Goal: Task Accomplishment & Management: Manage account settings

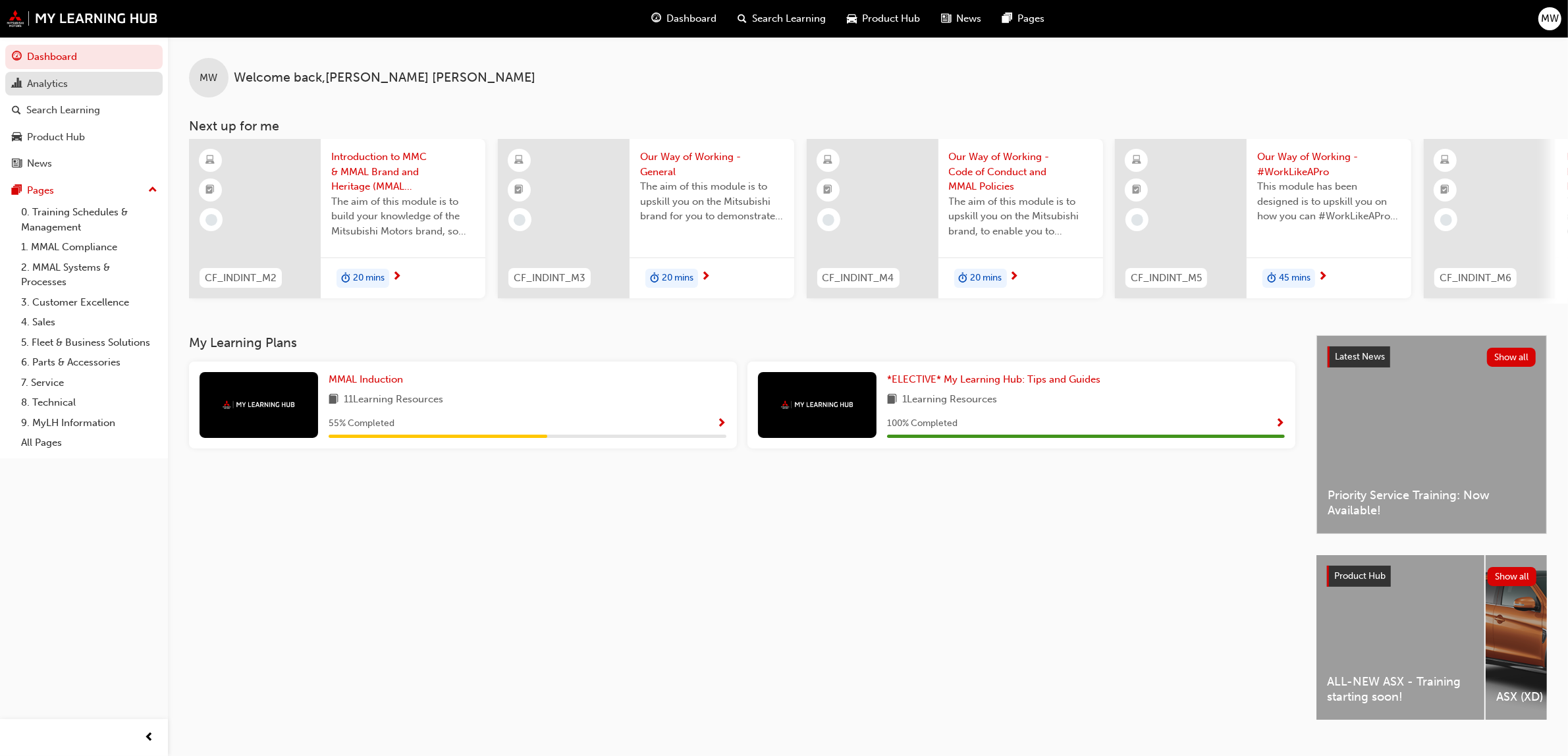
click at [43, 86] on div "Analytics" at bounding box center [47, 84] width 41 height 15
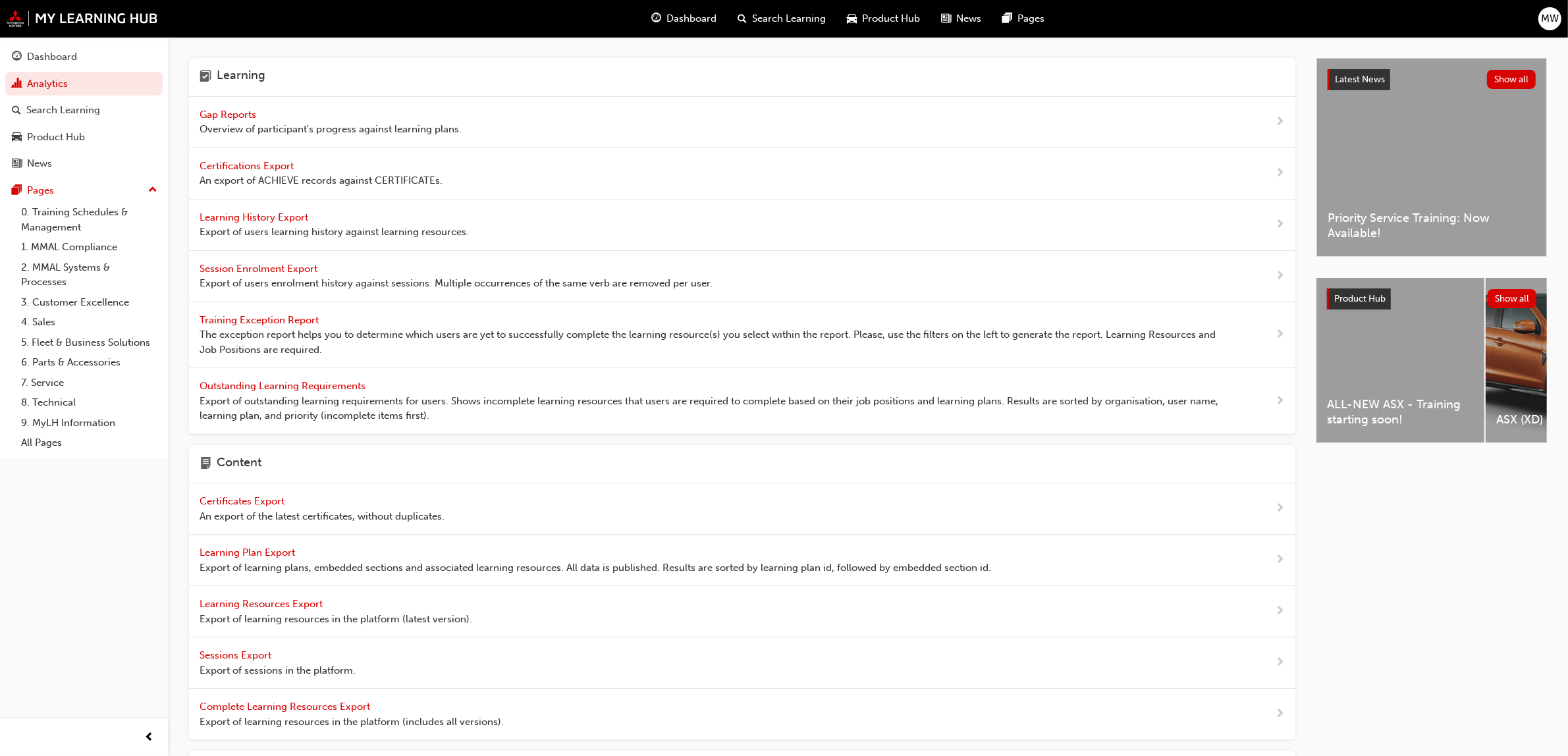
click at [221, 113] on span "Gap Reports" at bounding box center [229, 114] width 59 height 12
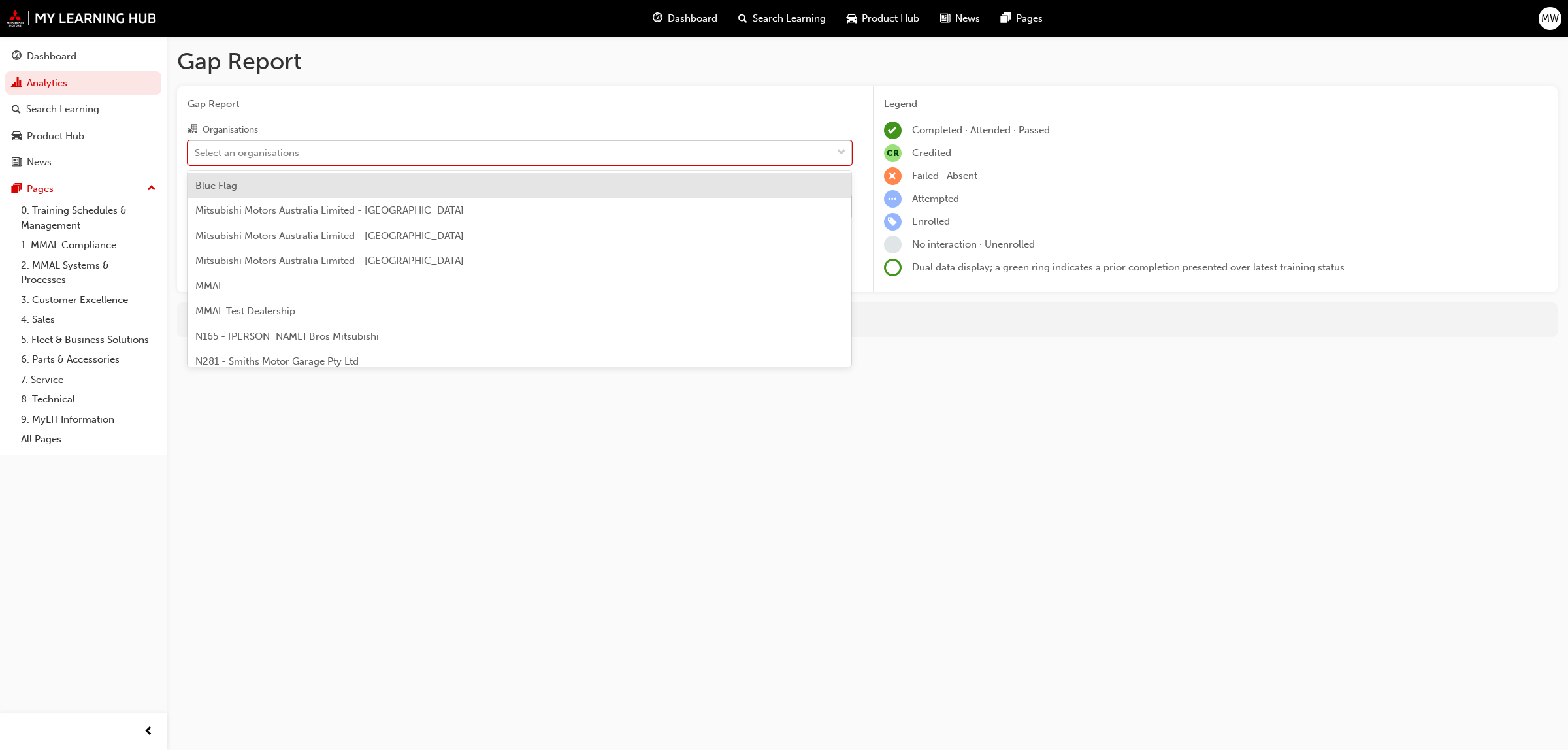
click at [846, 147] on div at bounding box center [841, 153] width 19 height 24
click at [196, 147] on input "Organisations option Blue Flag focused, 1 of 202. 202 results available. Use Up…" at bounding box center [196, 151] width 1 height 11
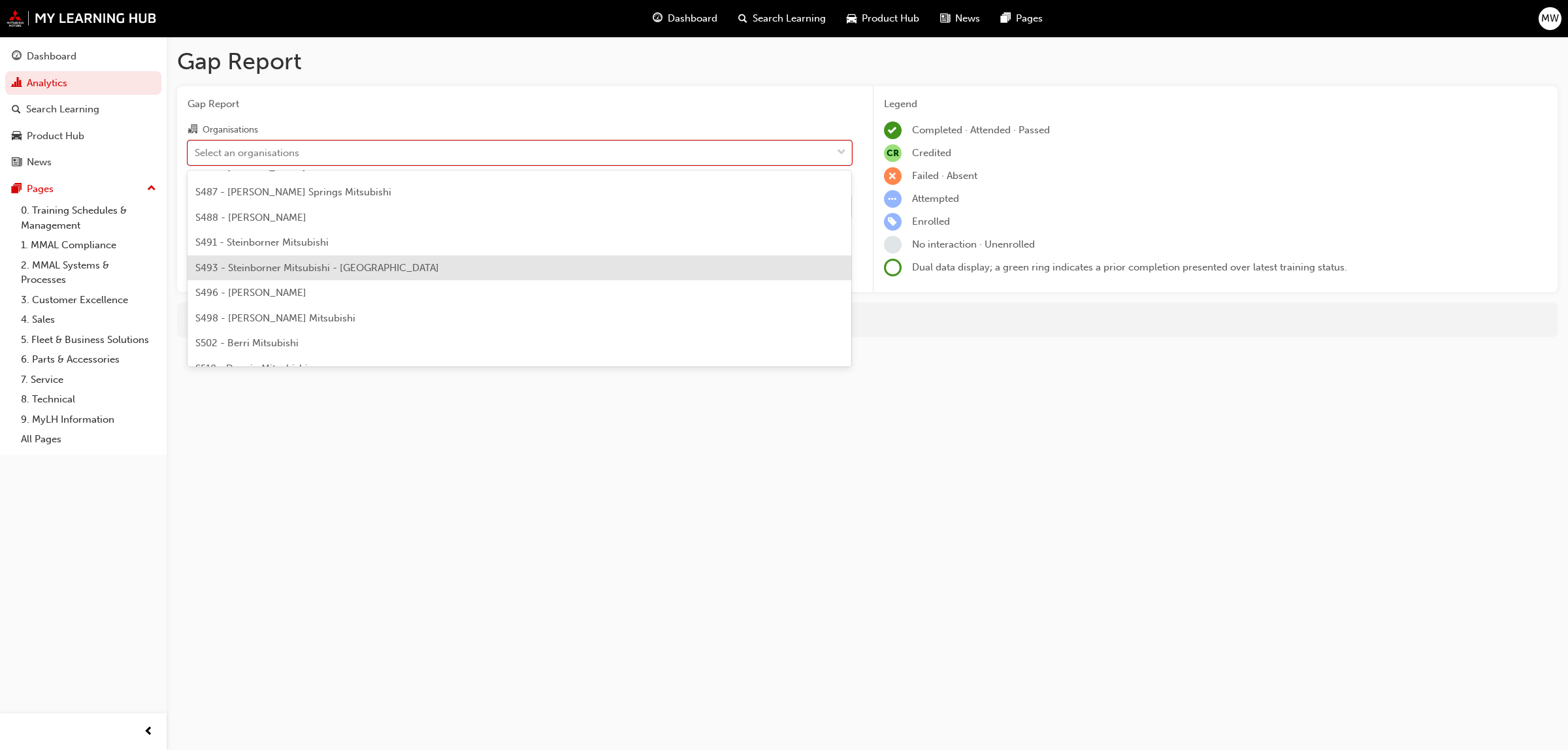
scroll to position [3257, 0]
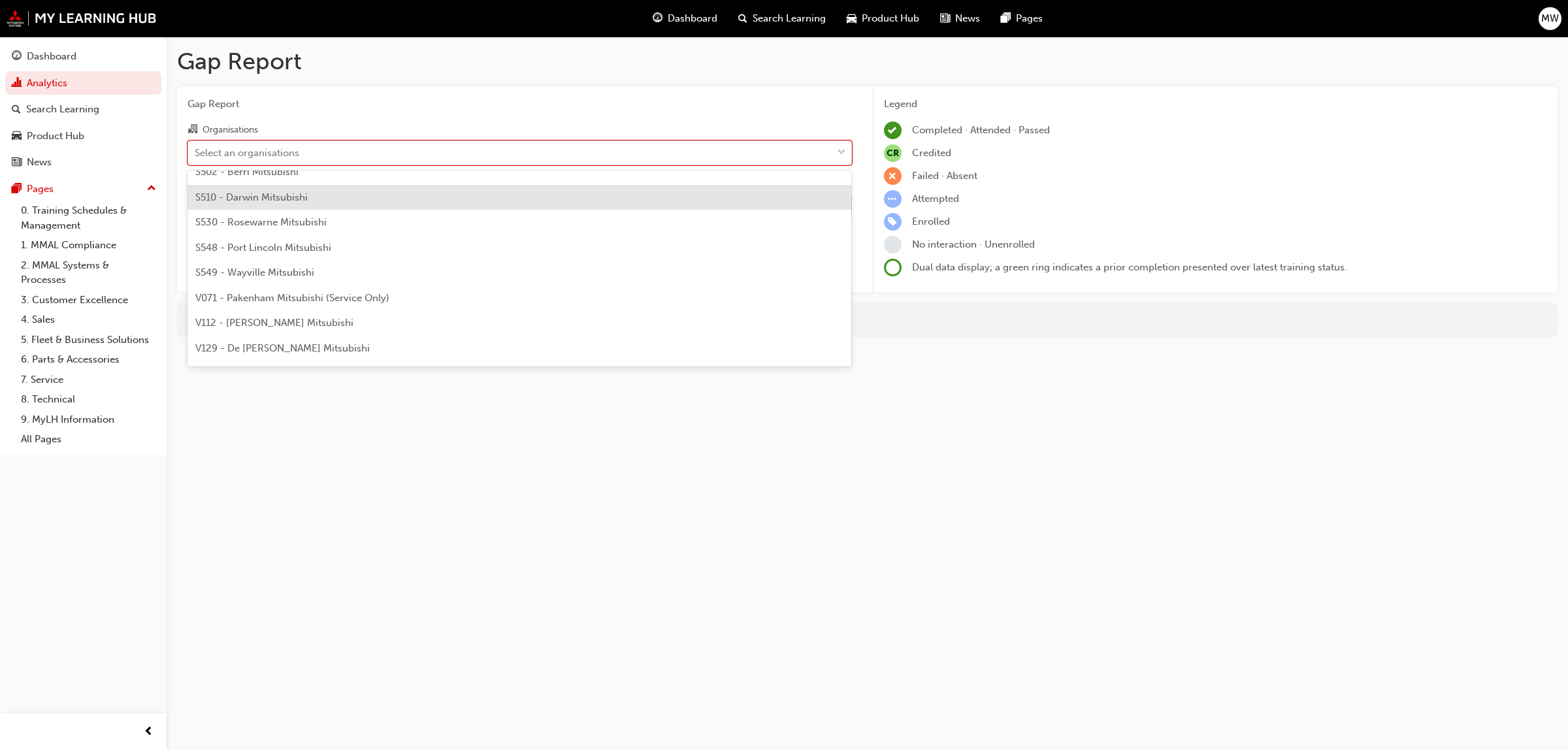
click at [277, 193] on span "S510 - Darwin Mitsubishi" at bounding box center [251, 197] width 113 height 12
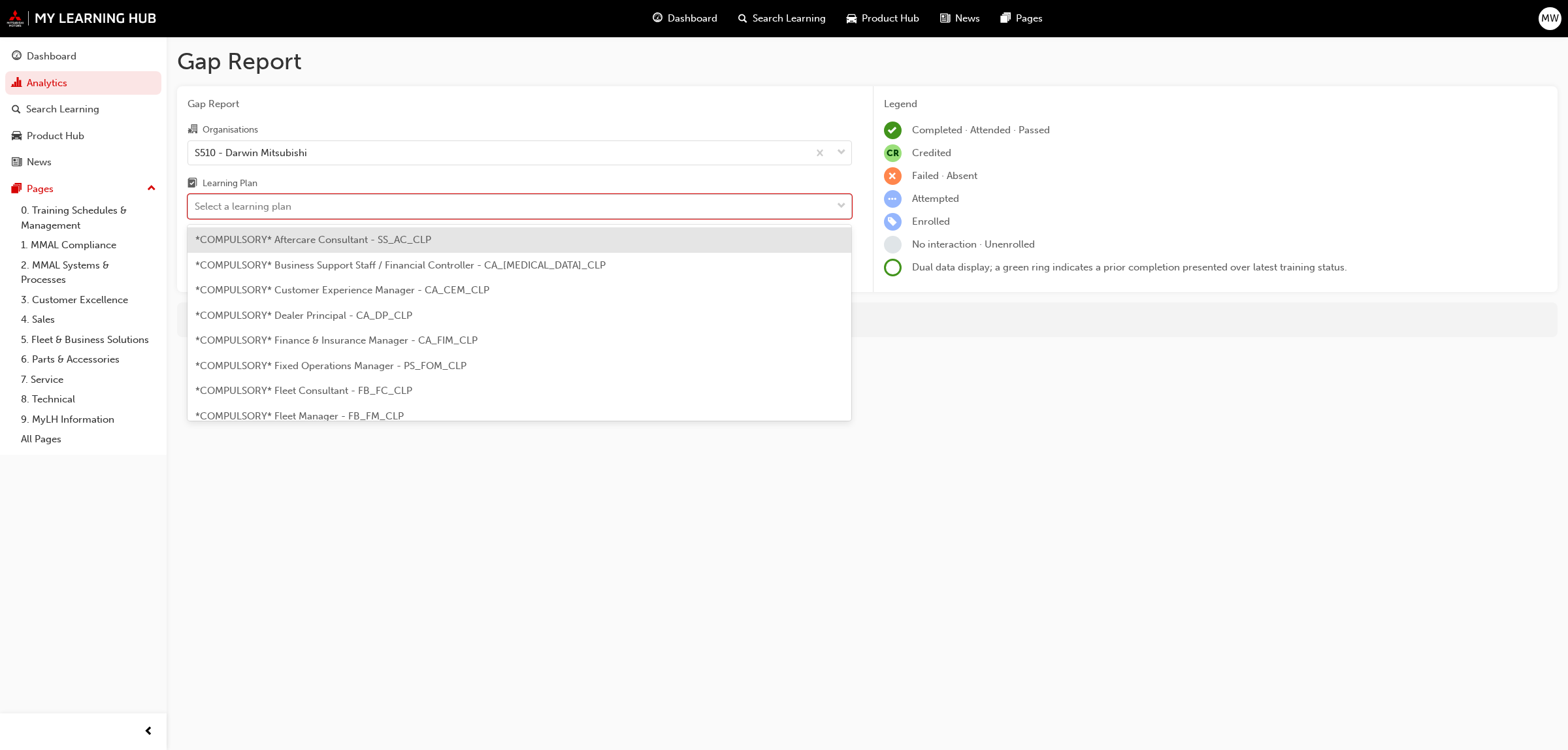
click at [844, 199] on span "down-icon" at bounding box center [841, 206] width 9 height 17
click at [196, 201] on input "Learning Plan option *COMPULSORY* Aftercare Consultant - SS_AC_CLP focused, 1 o…" at bounding box center [196, 206] width 1 height 11
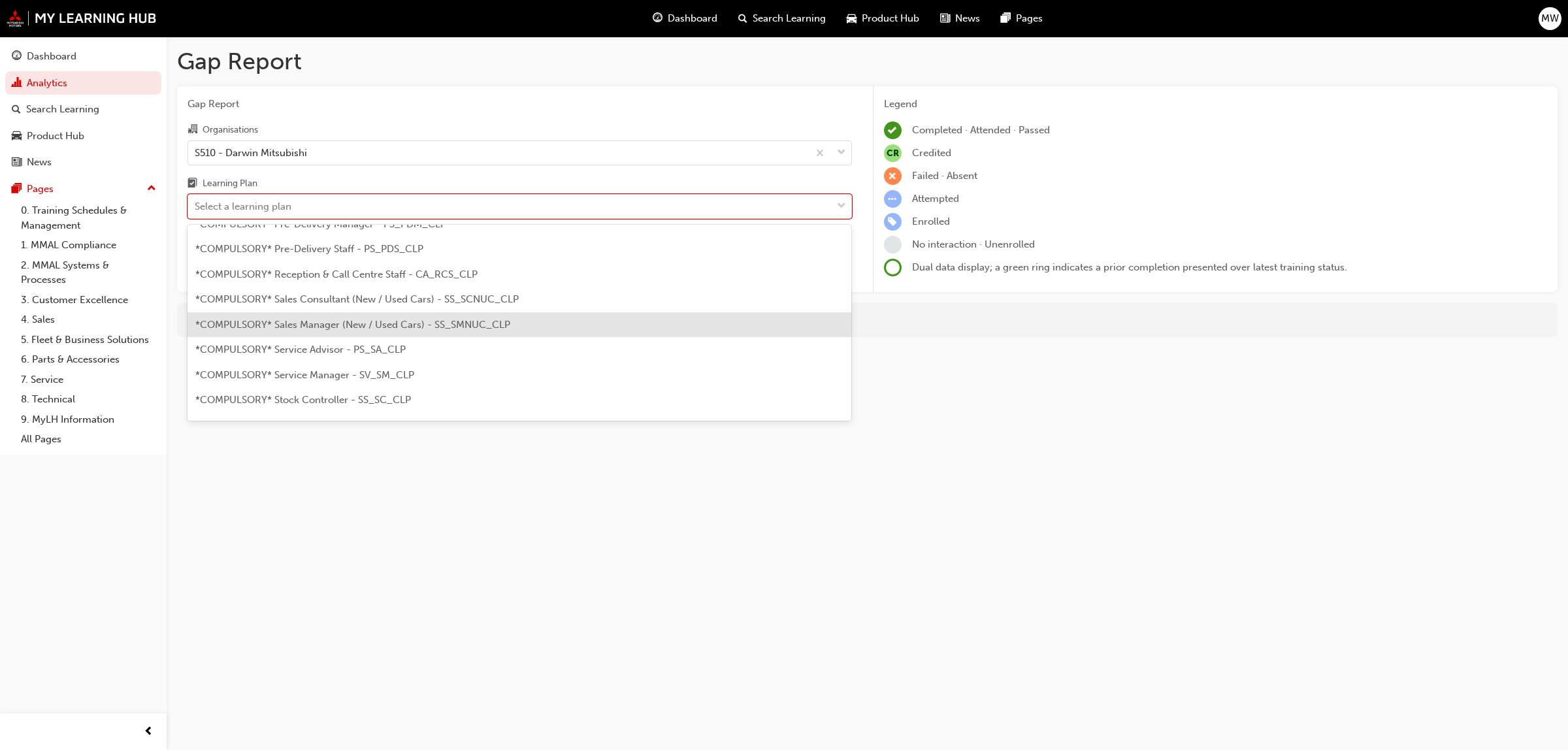
scroll to position [514, 0]
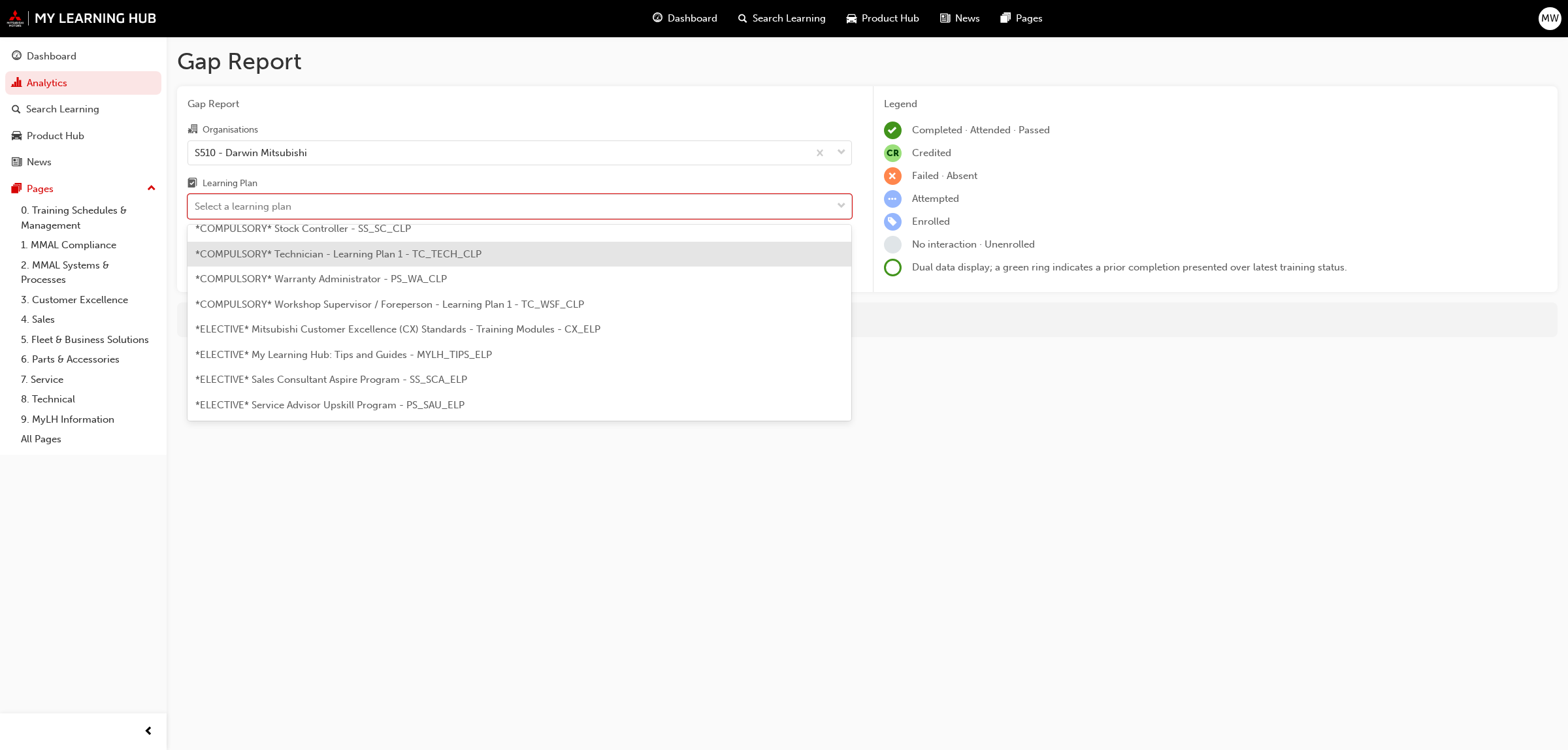
click at [394, 256] on span "*COMPULSORY* Technician - Learning Plan 1 - TC_TECH_CLP" at bounding box center [338, 254] width 286 height 12
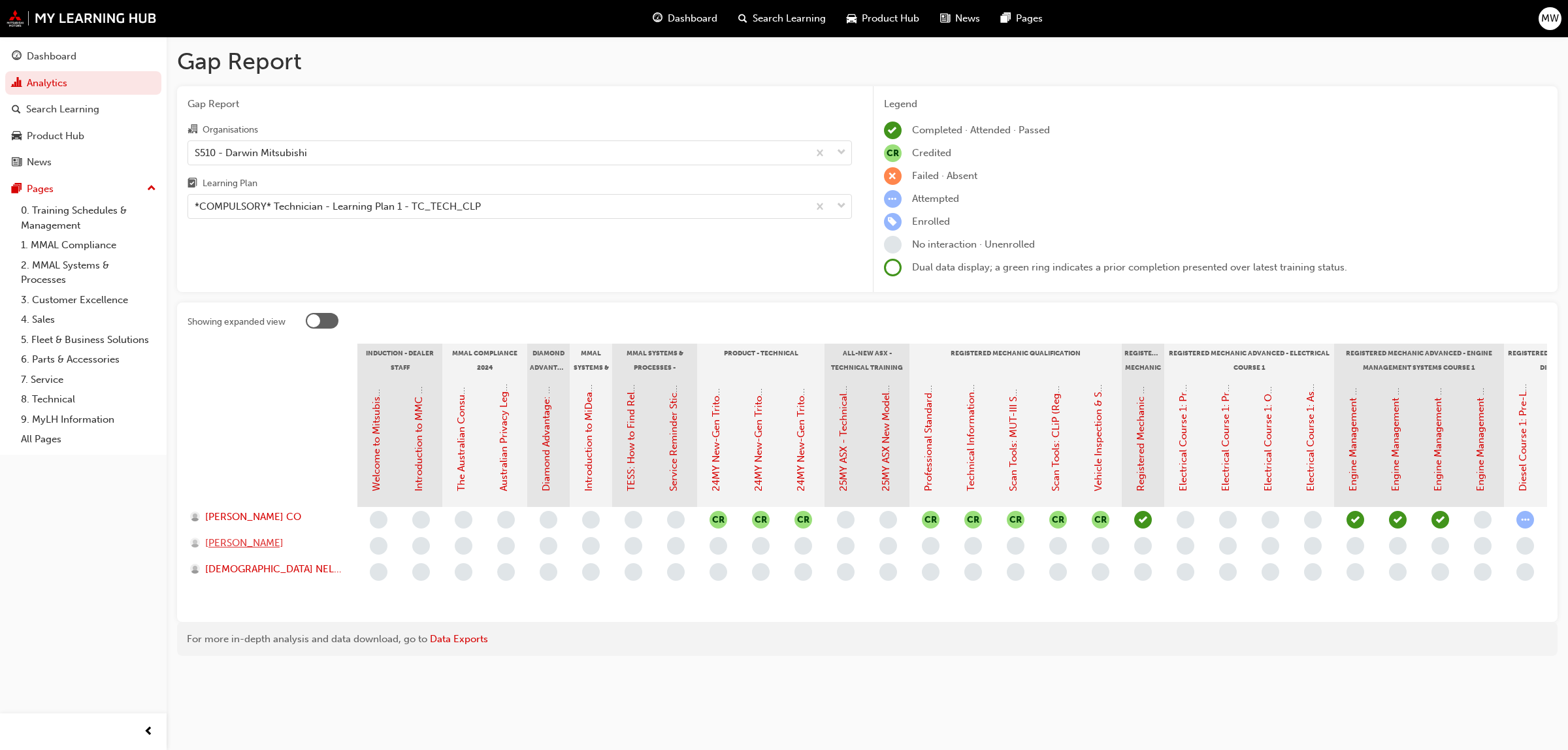
click at [254, 540] on span "SHIVAAN BATCHELOR" at bounding box center [245, 543] width 79 height 15
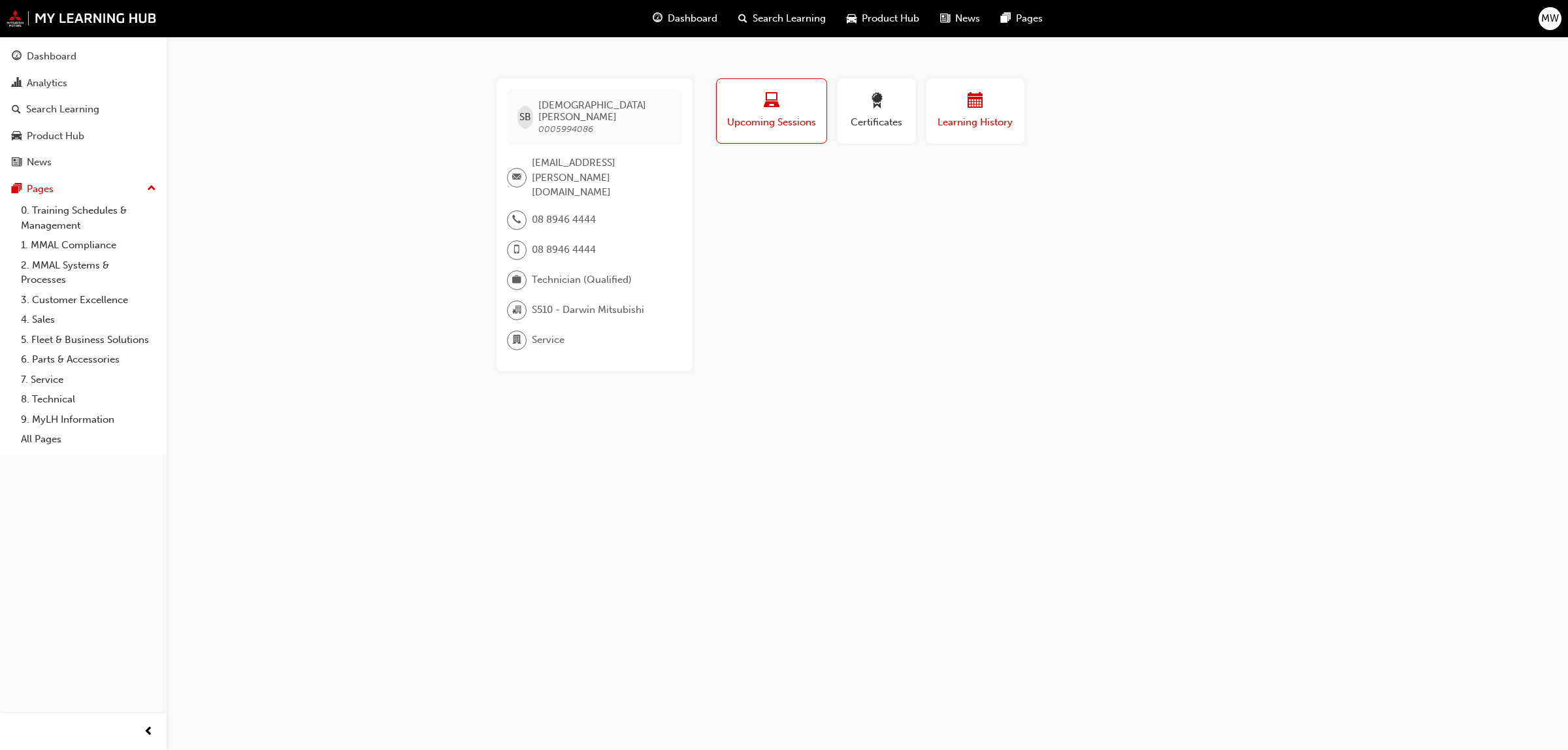
click at [969, 113] on div "Learning History" at bounding box center [976, 111] width 79 height 37
drag, startPoint x: 547, startPoint y: 114, endPoint x: 603, endPoint y: 115, distance: 56.0
click at [603, 115] on span "SHIVAAN BATCHELOR 0005994086" at bounding box center [604, 117] width 133 height 36
copy span "0005994086"
click at [1549, 19] on span "MW" at bounding box center [1550, 19] width 18 height 15
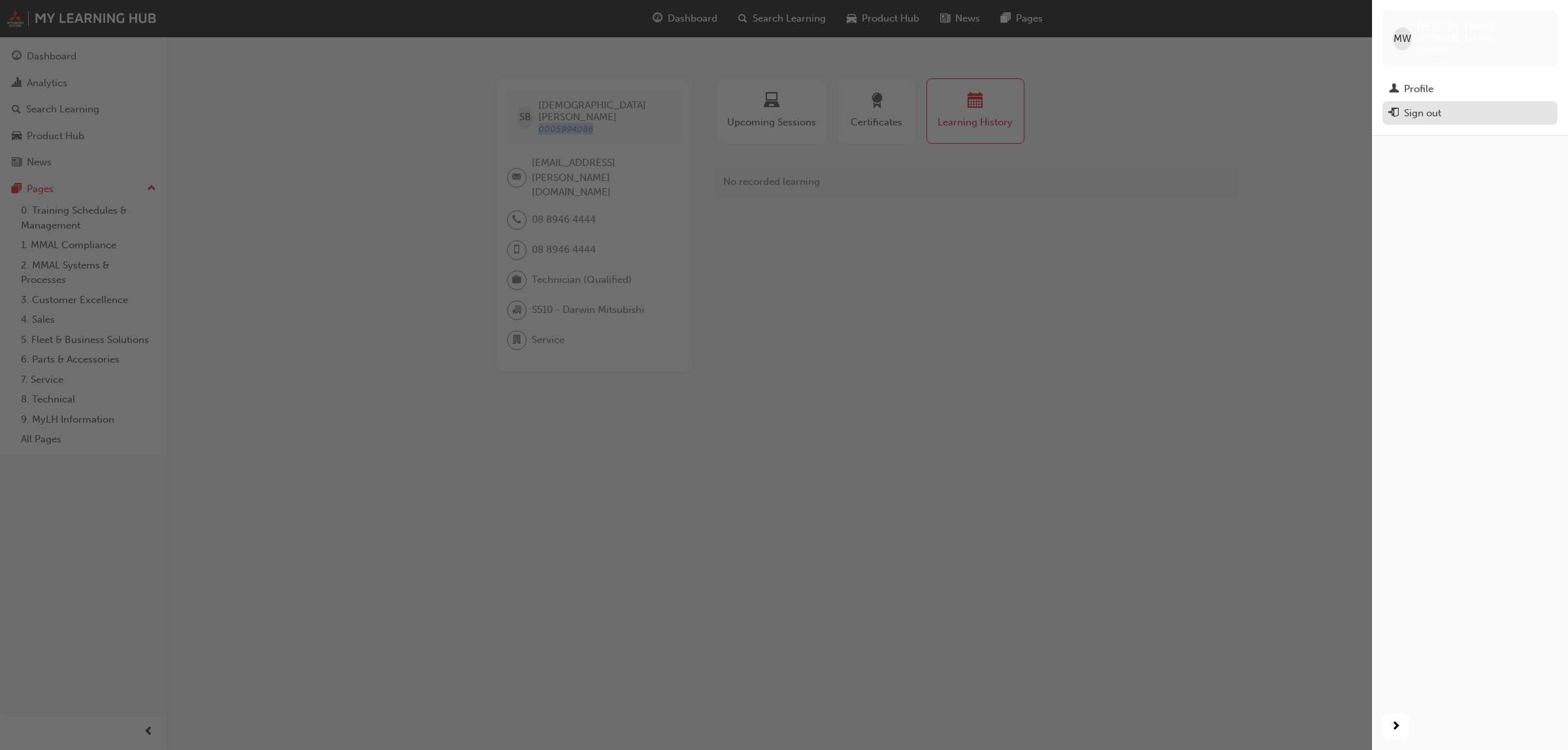
click at [1440, 106] on div "Sign out" at bounding box center [1423, 113] width 37 height 15
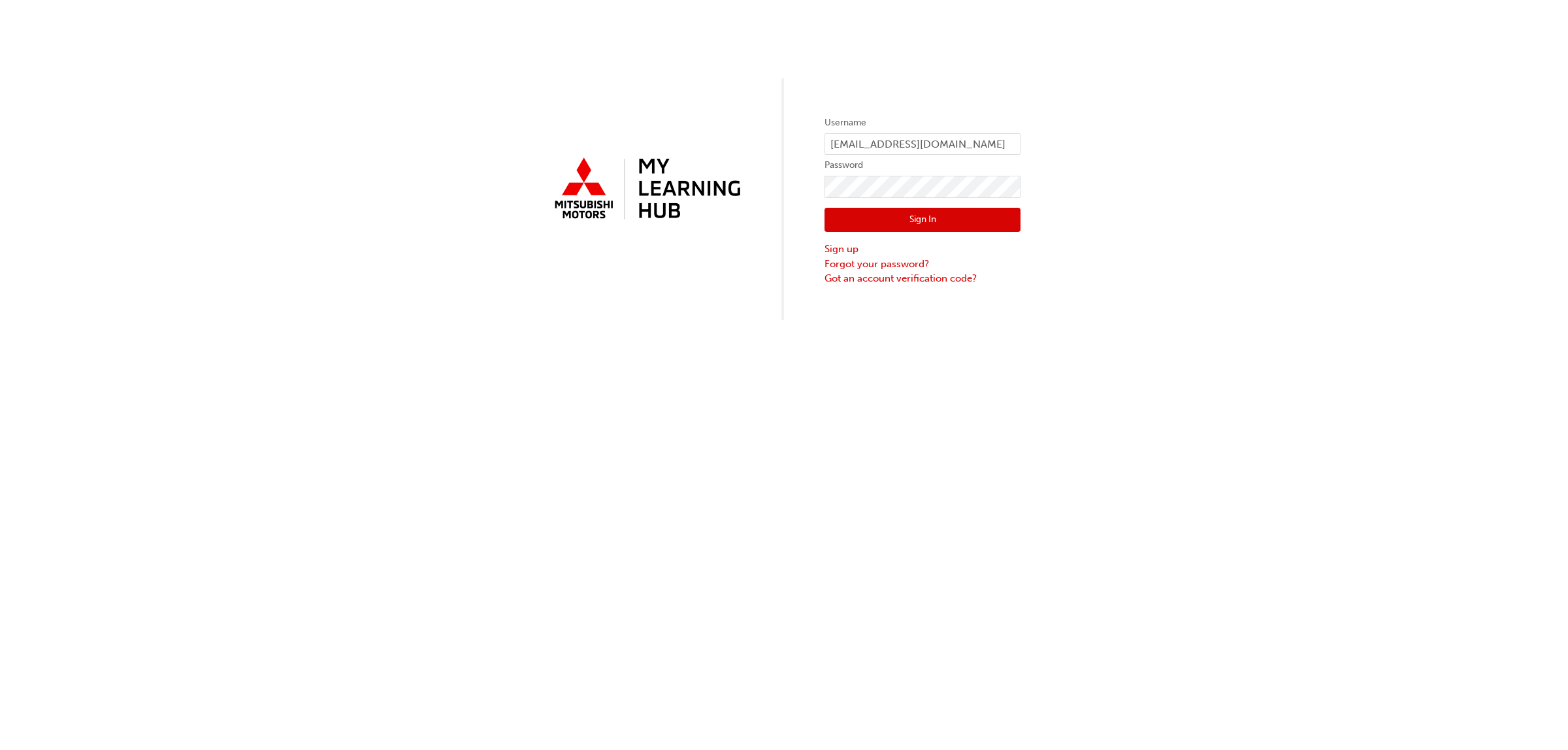
click at [1120, 167] on div "Username [EMAIL_ADDRESS][DOMAIN_NAME] Password Sign In Sign up Forgot your pass…" at bounding box center [784, 160] width 1568 height 320
click at [1008, 142] on input "[EMAIL_ADDRESS][DOMAIN_NAME]" at bounding box center [922, 145] width 196 height 22
type input "m"
click at [1343, 158] on div "Username Password Sign In Sign up Forgot your password? Got an account verifica…" at bounding box center [784, 160] width 1568 height 320
click at [930, 140] on input "text" at bounding box center [922, 145] width 196 height 22
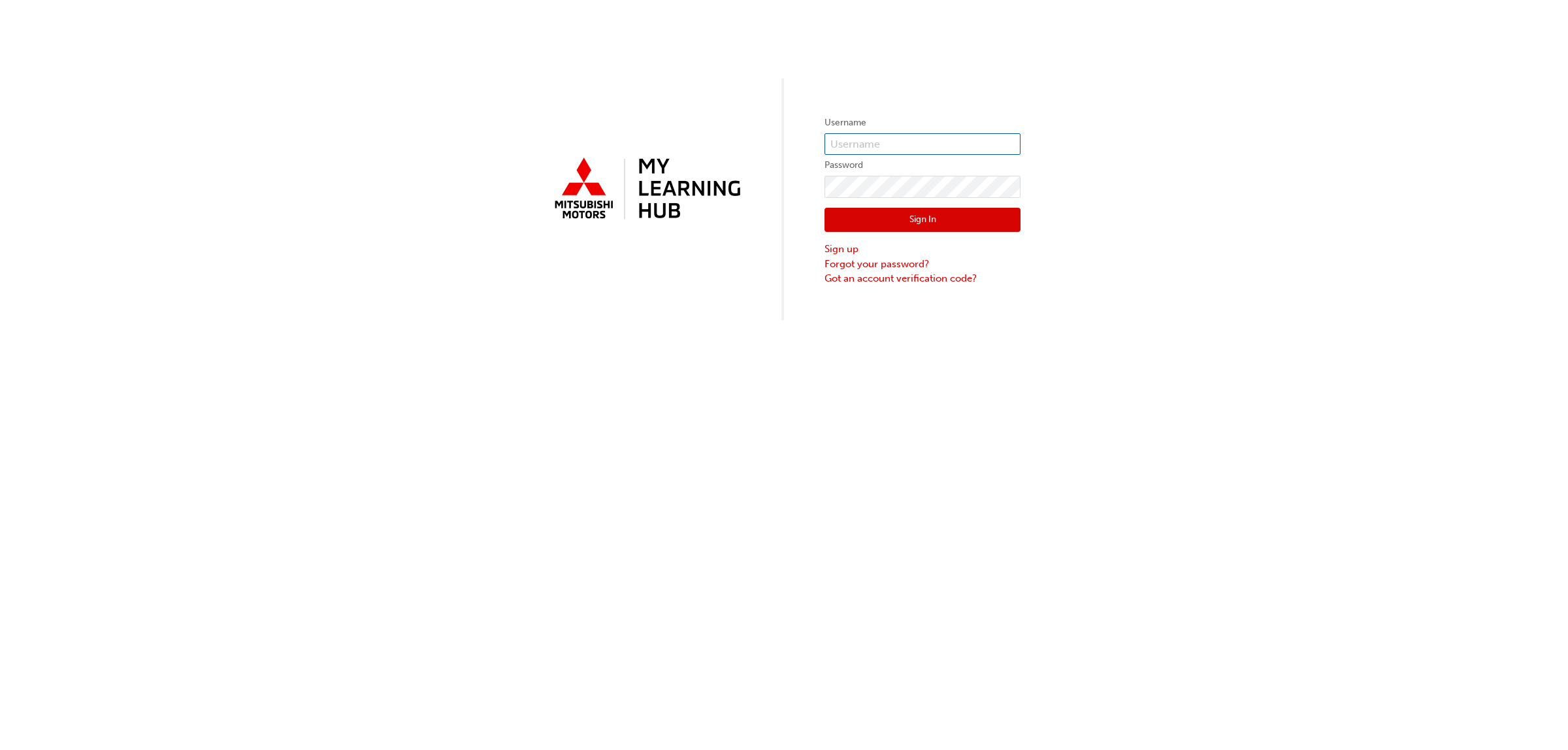
paste input "0005994086"
type input "0005994086"
click at [838, 250] on link "Sign up" at bounding box center [922, 249] width 196 height 15
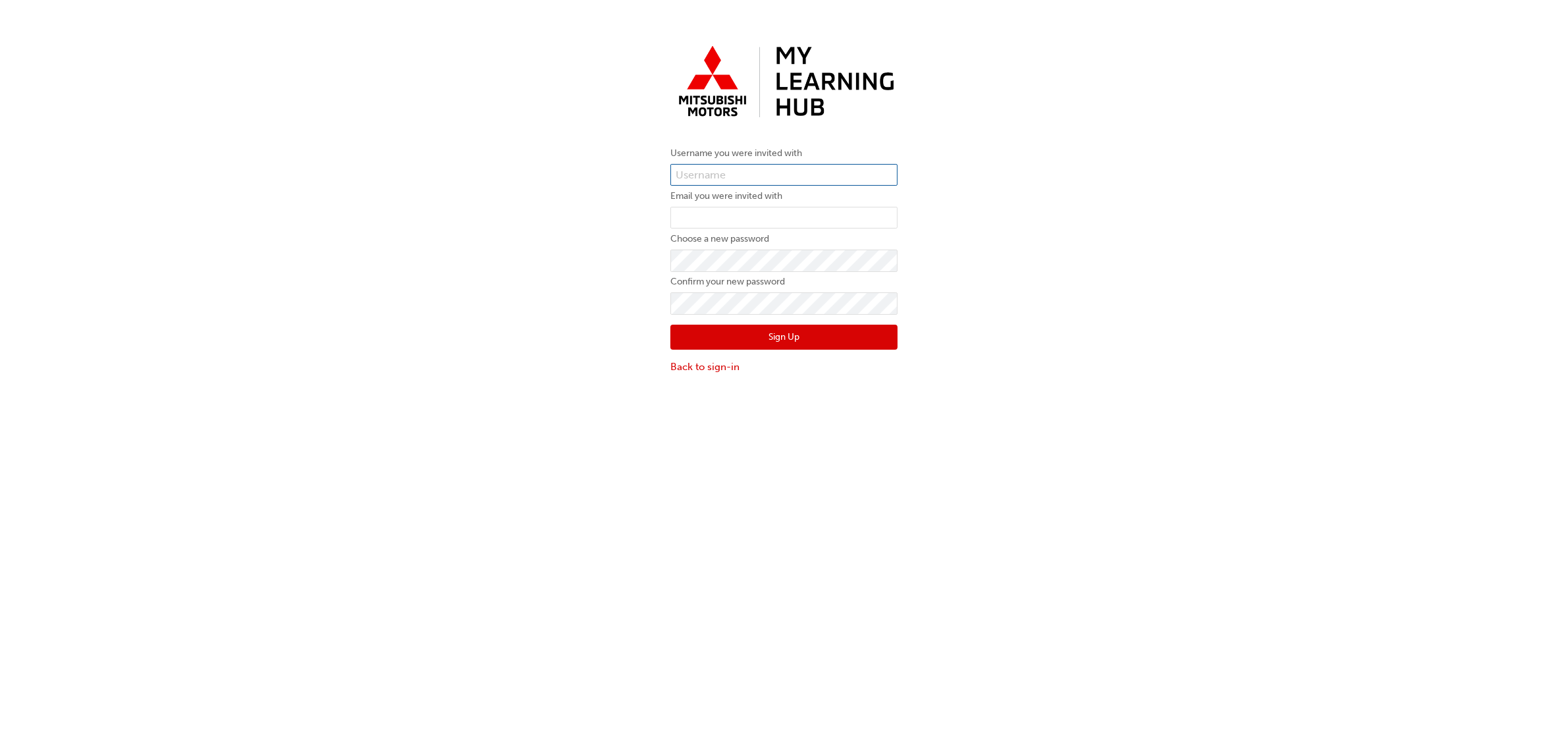
click at [757, 179] on input "text" at bounding box center [784, 175] width 227 height 22
paste input "0005994086"
type input "0005994086"
click at [834, 211] on input "email" at bounding box center [784, 218] width 227 height 22
paste input "shivaan.batchelor@dmgnt.com.au"
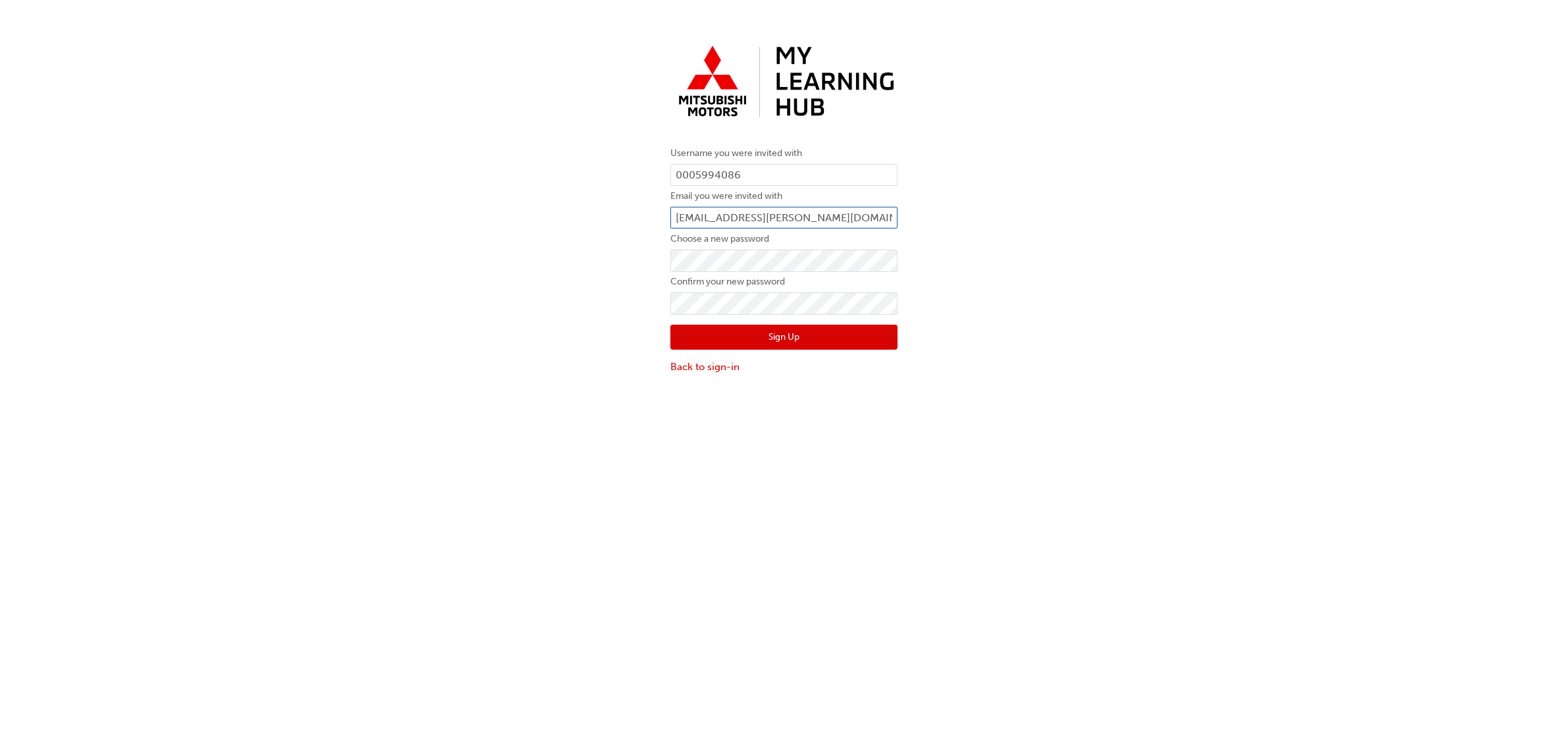
type input "shivaan.batchelor@dmgnt.com.au"
click at [553, 338] on div "Username you were invited with 0005994086 Email you were invited with shivaan.b…" at bounding box center [784, 207] width 1568 height 354
click at [794, 336] on button "Sign Up" at bounding box center [784, 336] width 227 height 25
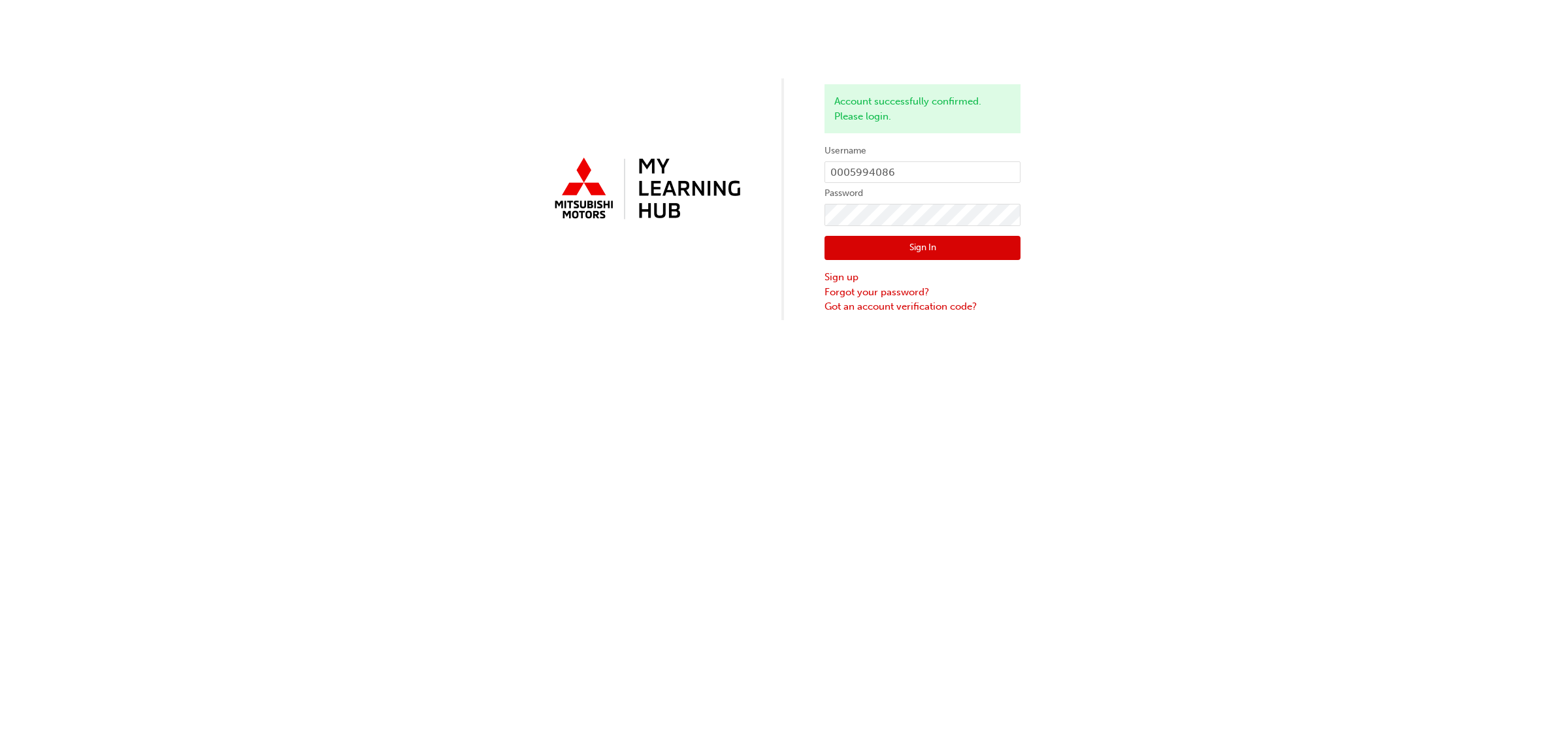
click at [882, 247] on button "Sign In" at bounding box center [922, 248] width 196 height 24
